Goal: Task Accomplishment & Management: Manage account settings

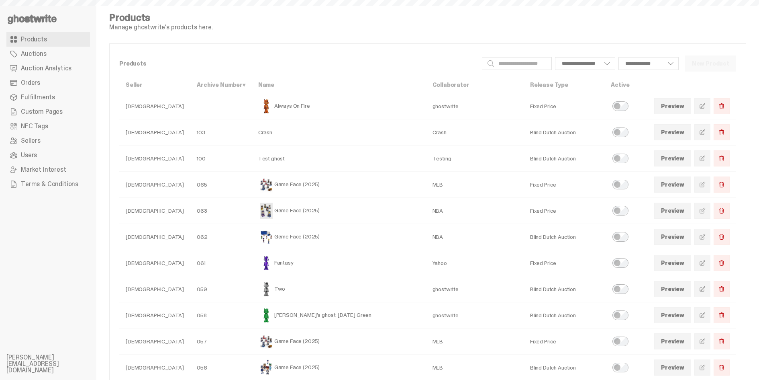
select select
click at [50, 20] on use at bounding box center [32, 19] width 49 height 10
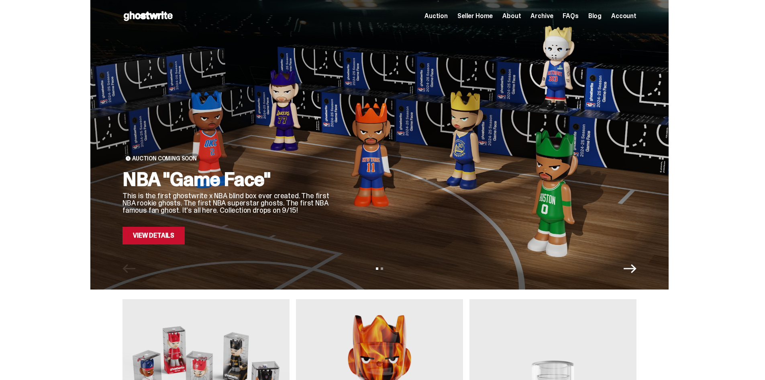
click at [548, 16] on span "Archive" at bounding box center [542, 16] width 22 height 6
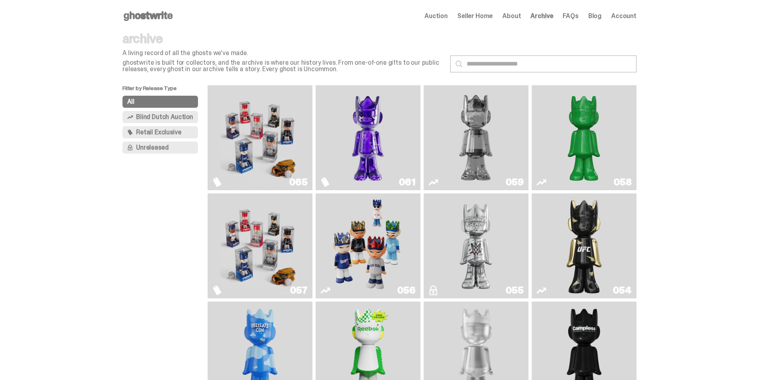
click at [573, 149] on img "Schrödinger's ghost: Sunday Green" at bounding box center [584, 137] width 79 height 98
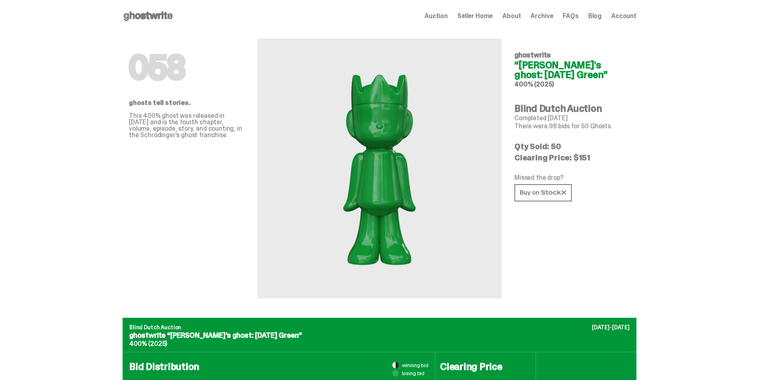
click at [171, 16] on use at bounding box center [148, 16] width 49 height 10
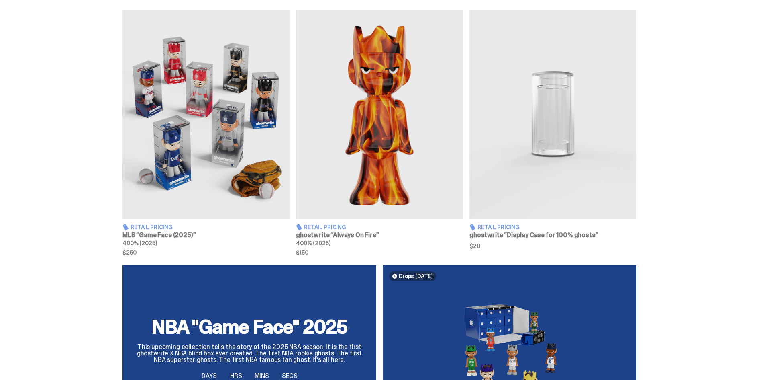
scroll to position [192, 0]
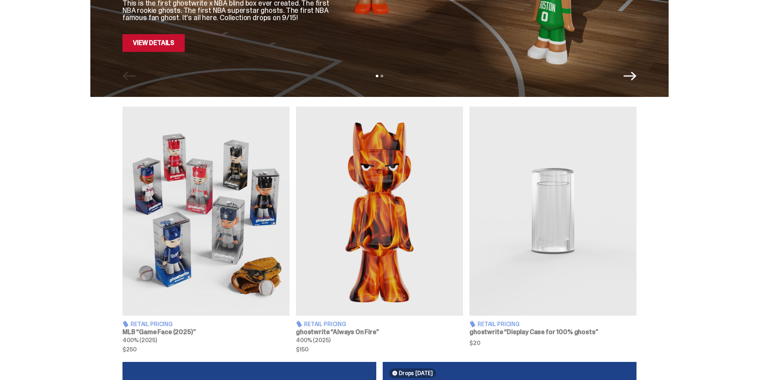
click at [357, 219] on img at bounding box center [379, 210] width 167 height 209
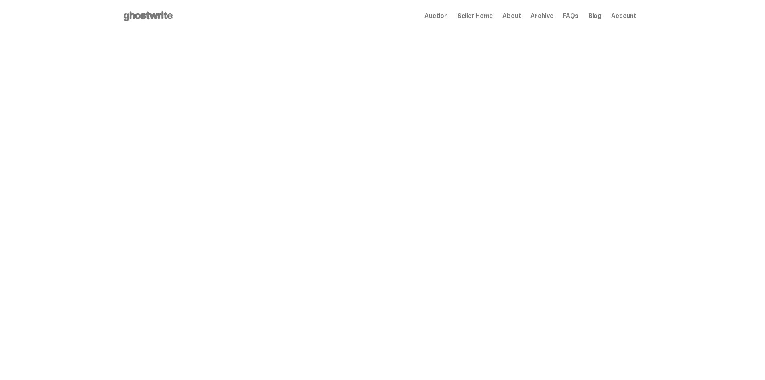
click at [468, 14] on span "Seller Home" at bounding box center [475, 16] width 35 height 6
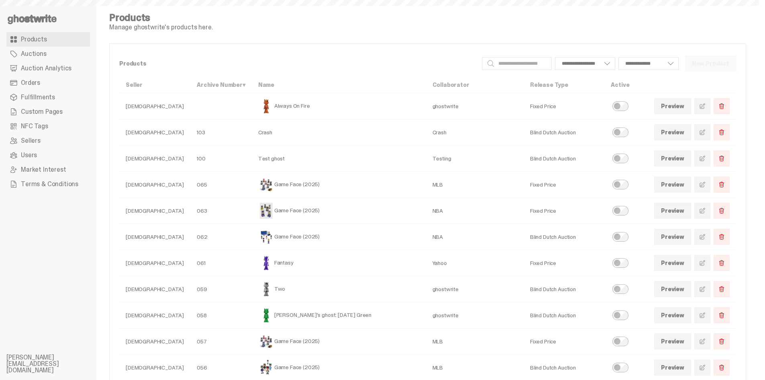
select select
click at [706, 212] on span at bounding box center [702, 210] width 6 height 6
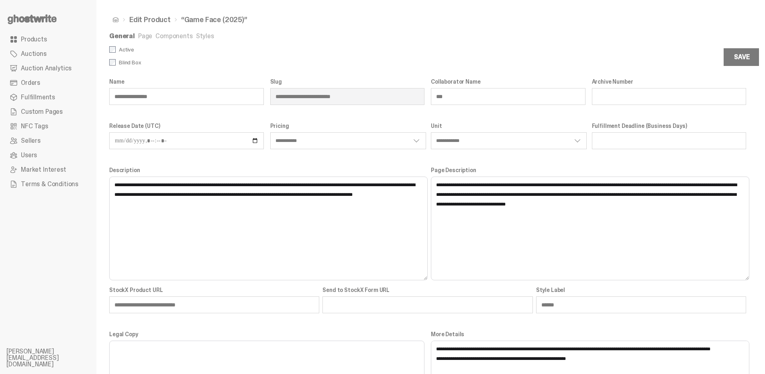
click at [201, 31] on div "**********" at bounding box center [427, 196] width 663 height 392
click at [202, 34] on link "Styles" at bounding box center [205, 36] width 18 height 8
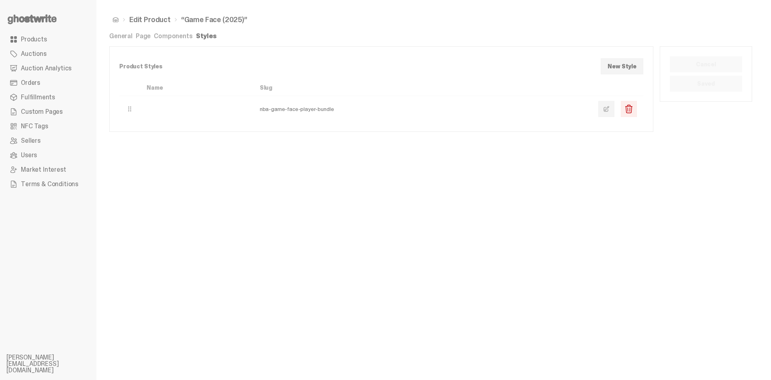
click at [602, 111] on link at bounding box center [607, 109] width 16 height 16
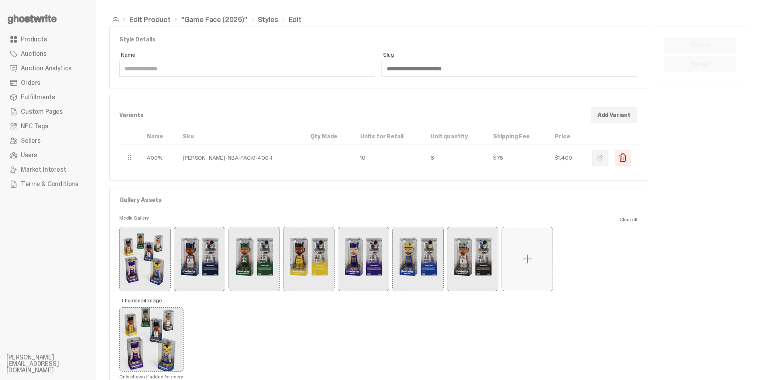
click at [532, 267] on label at bounding box center [527, 258] width 51 height 63
click at [0, 0] on input "file" at bounding box center [0, 0] width 0 height 0
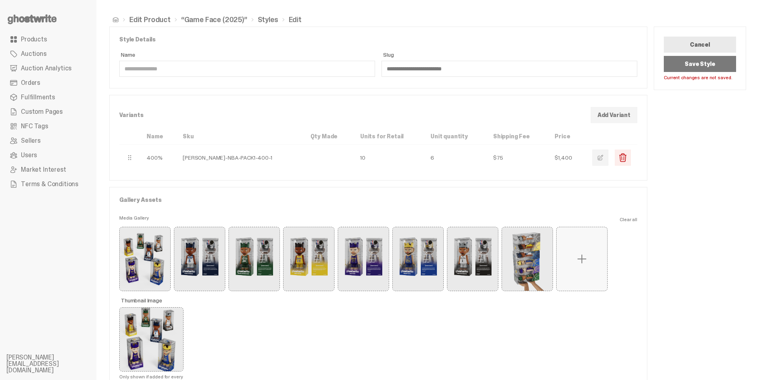
click at [710, 64] on button "Save Style" at bounding box center [700, 64] width 72 height 16
click at [157, 22] on link "Edit Product" at bounding box center [149, 19] width 41 height 7
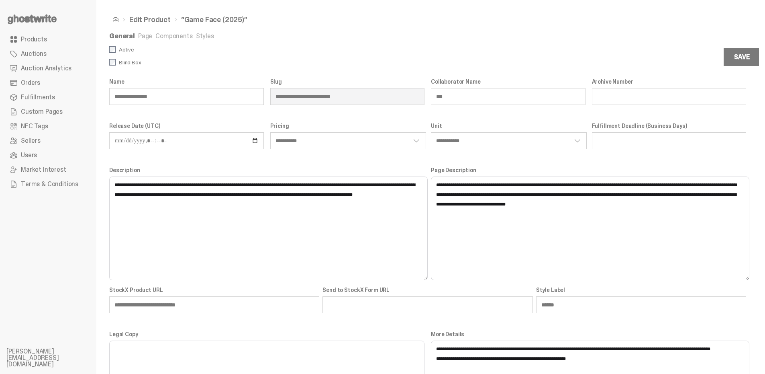
click at [44, 41] on span "Products" at bounding box center [34, 39] width 26 height 6
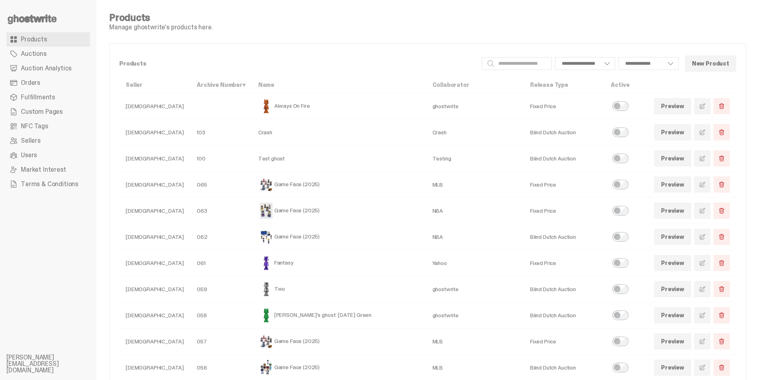
click at [675, 215] on link "Preview" at bounding box center [672, 210] width 37 height 16
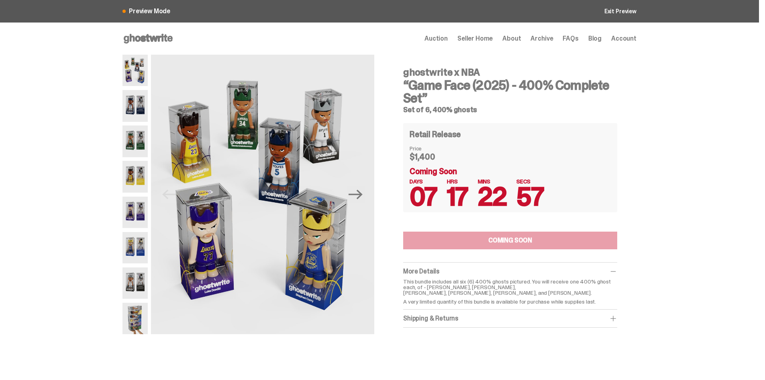
click at [132, 320] on img at bounding box center [135, 318] width 25 height 31
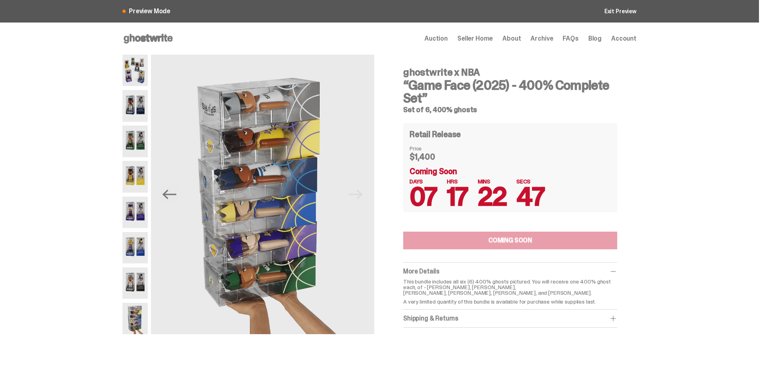
click at [147, 74] on img at bounding box center [135, 70] width 25 height 31
